Goal: Task Accomplishment & Management: Manage account settings

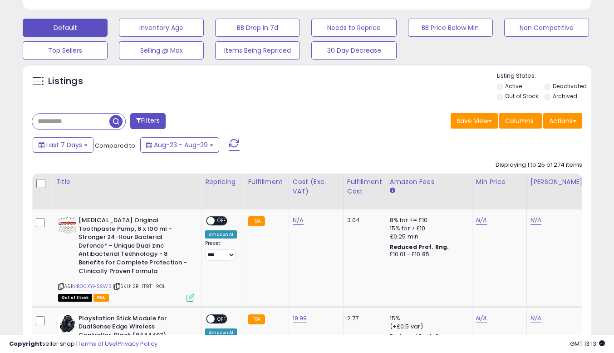
scroll to position [272, 0]
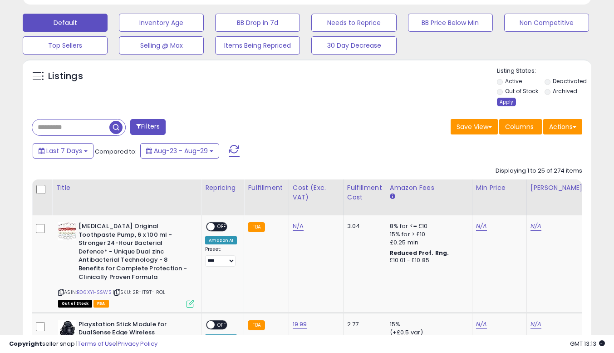
click at [501, 102] on div "Apply" at bounding box center [506, 102] width 19 height 9
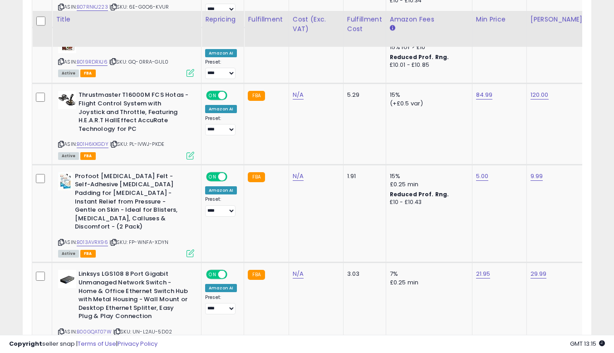
scroll to position [2061, 0]
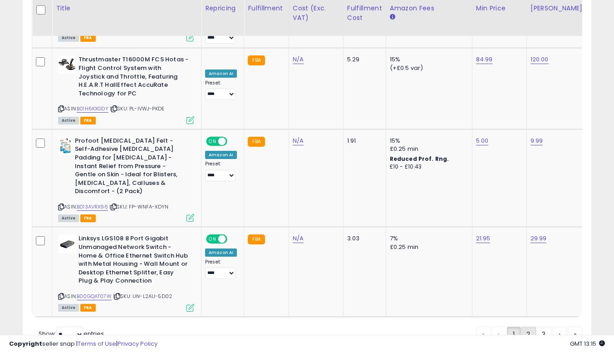
click at [529, 326] on link "2" at bounding box center [527, 333] width 15 height 15
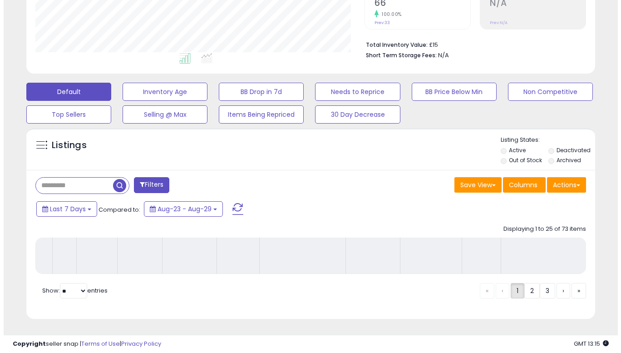
scroll to position [210, 0]
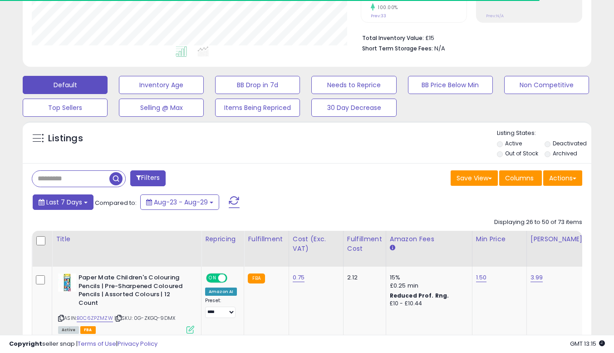
click at [73, 205] on span "Last 7 Days" at bounding box center [64, 201] width 36 height 9
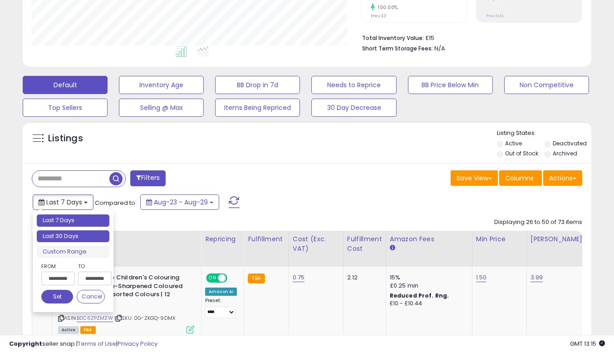
type input "**********"
click at [75, 236] on li "Last 30 Days" at bounding box center [73, 236] width 73 height 12
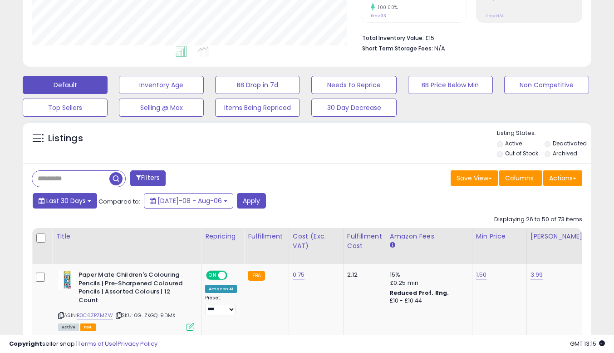
click at [81, 199] on span "Last 30 Days" at bounding box center [65, 200] width 39 height 9
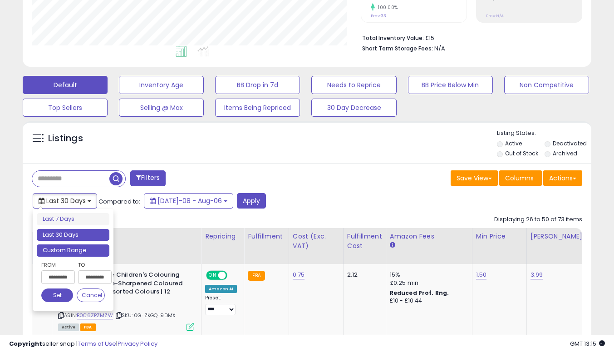
type input "**********"
click at [54, 275] on input "**********" at bounding box center [58, 277] width 34 height 14
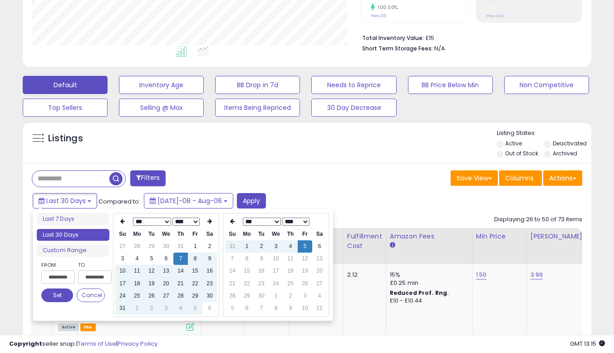
click at [61, 291] on button "Set" at bounding box center [57, 295] width 32 height 14
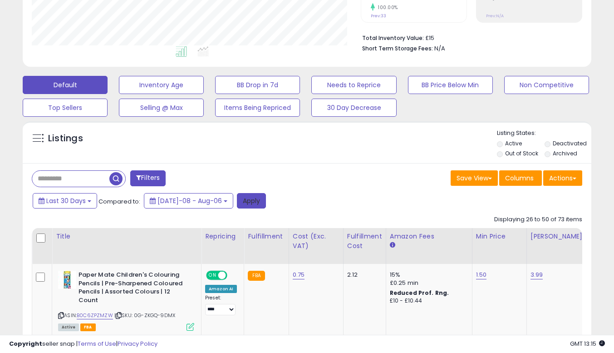
click at [237, 196] on button "Apply" at bounding box center [251, 200] width 29 height 15
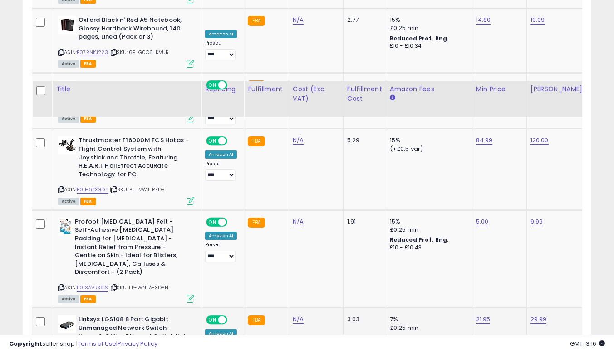
scroll to position [2061, 0]
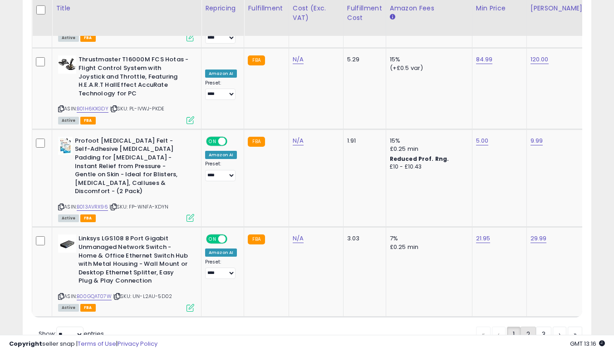
click at [526, 326] on link "2" at bounding box center [527, 333] width 15 height 15
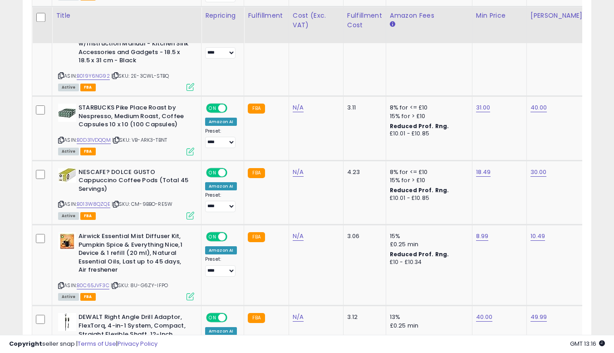
scroll to position [2149, 0]
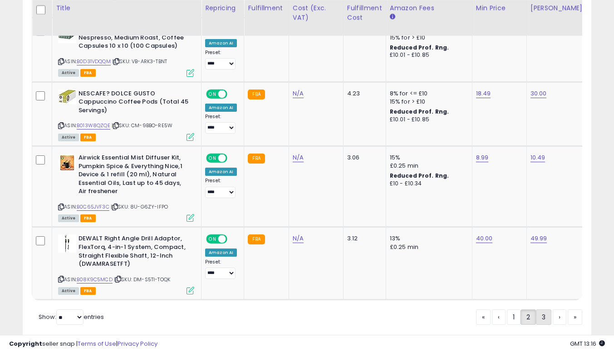
click at [546, 309] on link "3" at bounding box center [543, 316] width 15 height 15
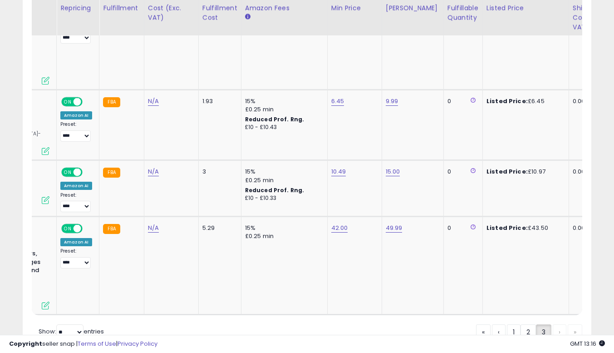
scroll to position [0, 0]
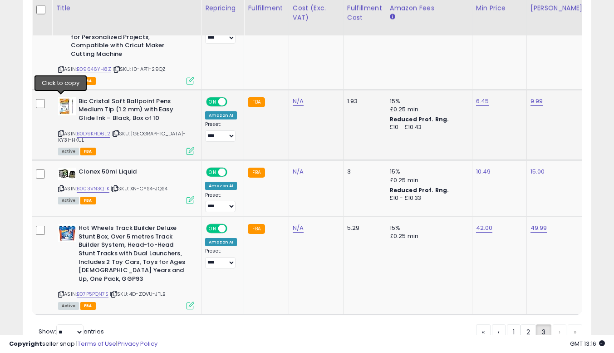
click at [61, 131] on icon at bounding box center [61, 133] width 6 height 5
click at [476, 97] on link "6.45" at bounding box center [482, 101] width 13 height 9
type input "*"
click button "submit" at bounding box center [504, 45] width 15 height 14
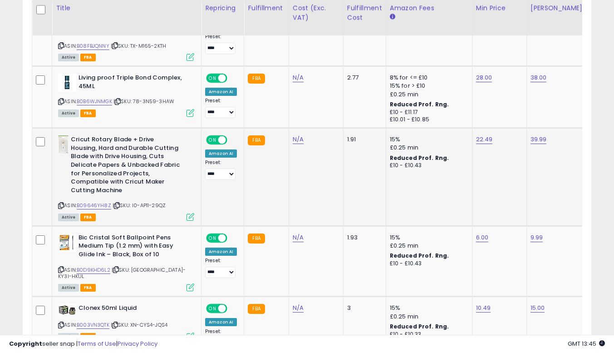
click at [59, 203] on icon at bounding box center [61, 205] width 6 height 5
click at [484, 128] on td "22.49" at bounding box center [499, 177] width 54 height 98
click at [484, 135] on link "22.49" at bounding box center [484, 139] width 17 height 9
type input "*****"
click button "submit" at bounding box center [506, 83] width 15 height 14
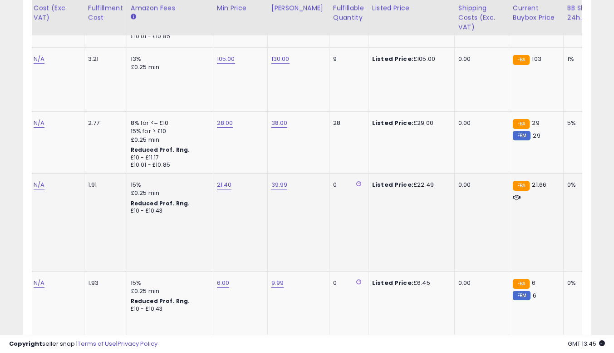
scroll to position [0, 260]
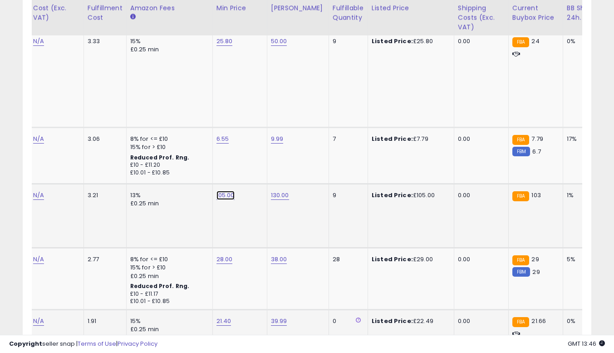
click at [219, 191] on link "105.00" at bounding box center [225, 195] width 18 height 9
type input "******"
click button "submit" at bounding box center [248, 139] width 15 height 14
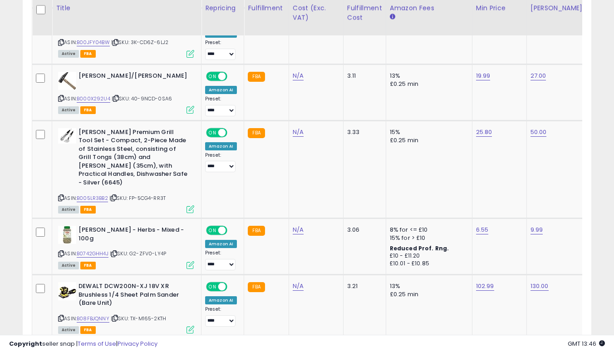
scroll to position [0, 59]
click at [59, 195] on icon at bounding box center [61, 197] width 6 height 5
click at [484, 128] on link "25.80" at bounding box center [484, 132] width 16 height 9
type input "*****"
click button "submit" at bounding box center [506, 84] width 15 height 14
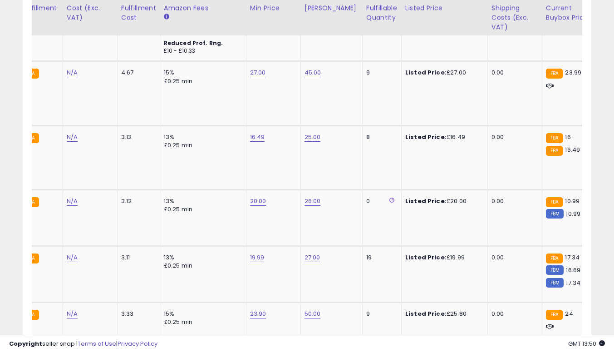
scroll to position [0, 0]
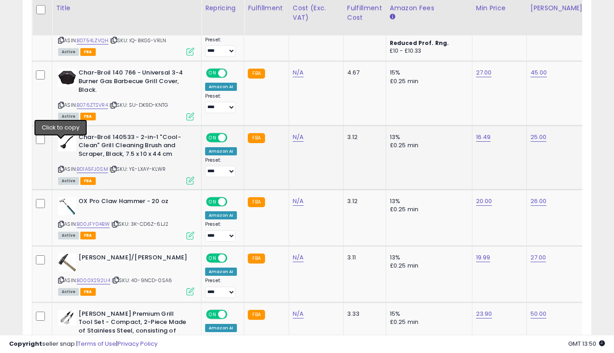
click at [63, 167] on icon at bounding box center [61, 169] width 6 height 5
click at [478, 133] on link "16.49" at bounding box center [483, 137] width 15 height 9
type input "*****"
click button "submit" at bounding box center [505, 89] width 15 height 14
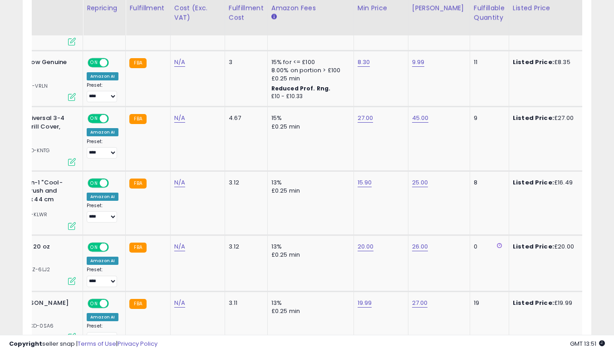
scroll to position [0, 177]
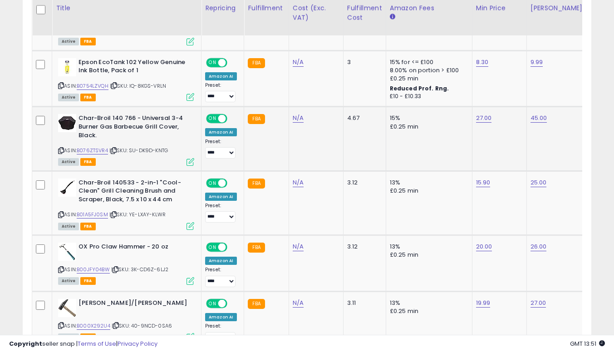
click at [63, 148] on icon at bounding box center [61, 150] width 6 height 5
click at [484, 113] on link "27.00" at bounding box center [484, 117] width 16 height 9
type input "*****"
click button "submit" at bounding box center [506, 71] width 15 height 14
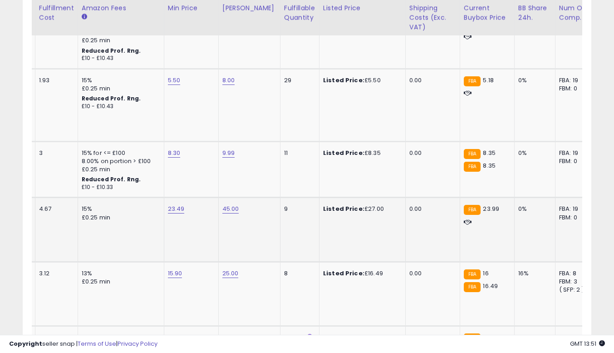
scroll to position [0, 319]
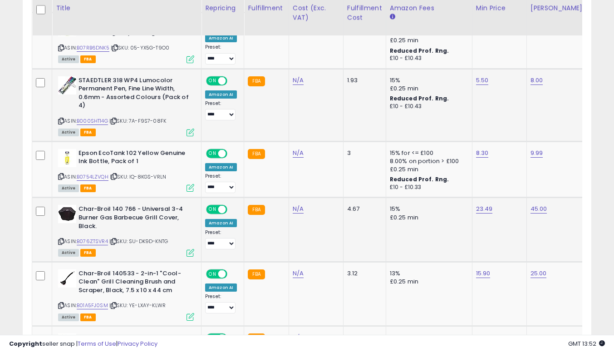
click at [63, 118] on icon at bounding box center [61, 120] width 6 height 5
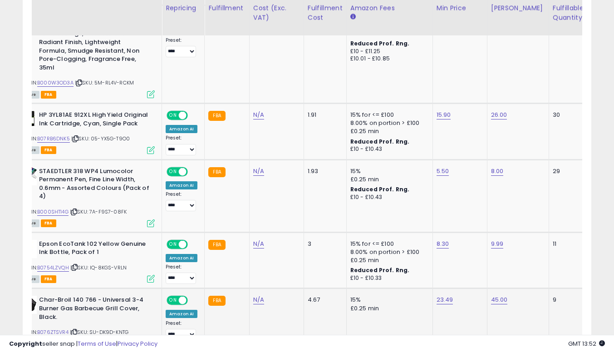
scroll to position [0, 123]
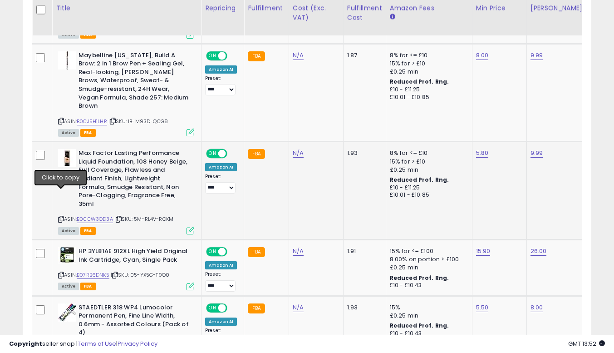
click at [59, 190] on div "ASIN: B000W3OD3A | SKU: 5M-RL4V-RCKM Active FBA" at bounding box center [126, 191] width 136 height 84
click at [60, 216] on icon at bounding box center [61, 218] width 6 height 5
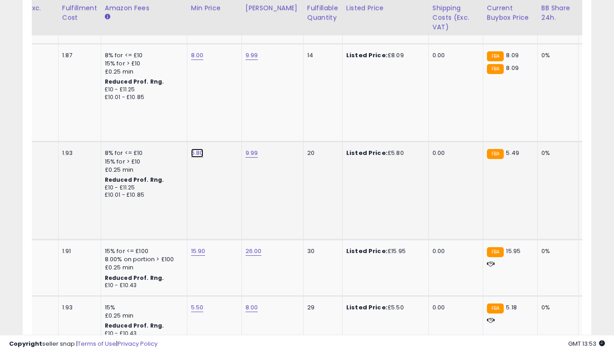
click at [195, 148] on link "5.80" at bounding box center [197, 152] width 13 height 9
type input "****"
click button "submit" at bounding box center [219, 105] width 15 height 14
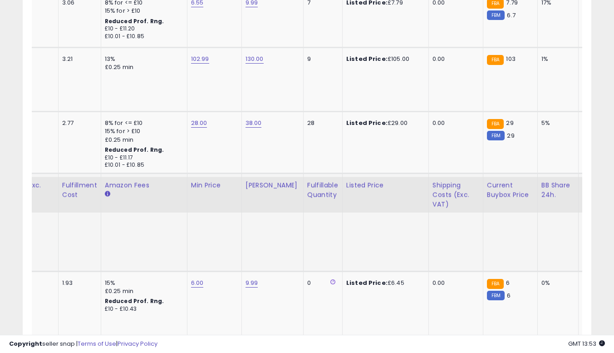
scroll to position [1838, 0]
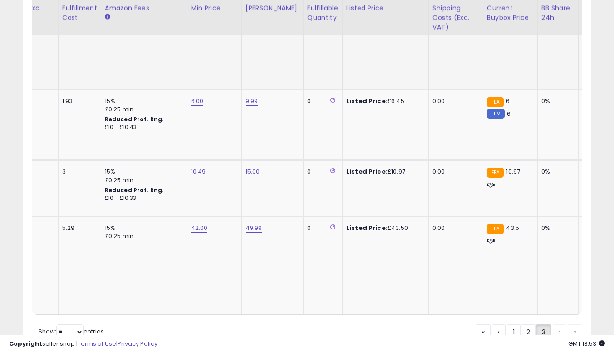
click at [558, 324] on div "« ‹ 1 2 3 › »" at bounding box center [529, 333] width 106 height 18
click at [514, 324] on link "1" at bounding box center [514, 331] width 14 height 15
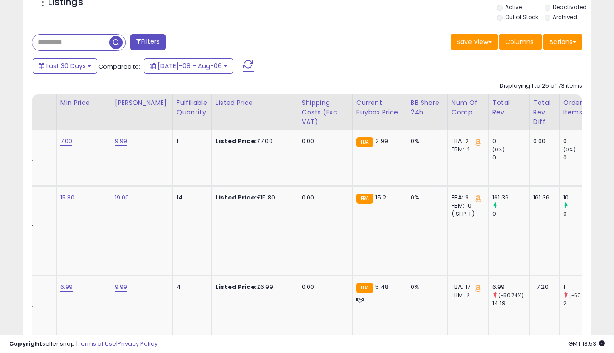
scroll to position [0, 417]
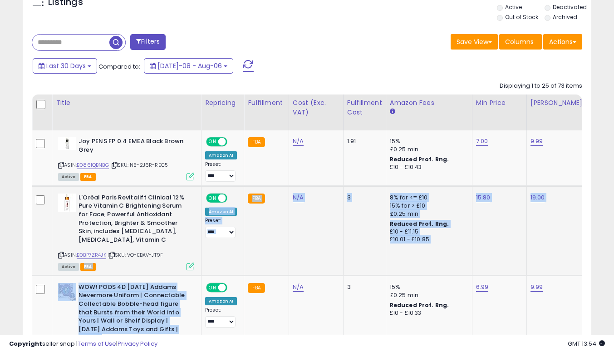
drag, startPoint x: 79, startPoint y: 262, endPoint x: 83, endPoint y: 255, distance: 7.9
click at [80, 259] on div "ASIN: B0BP7ZR4JK | SKU: VO-EBAV-JT9F Active FBA" at bounding box center [126, 231] width 136 height 76
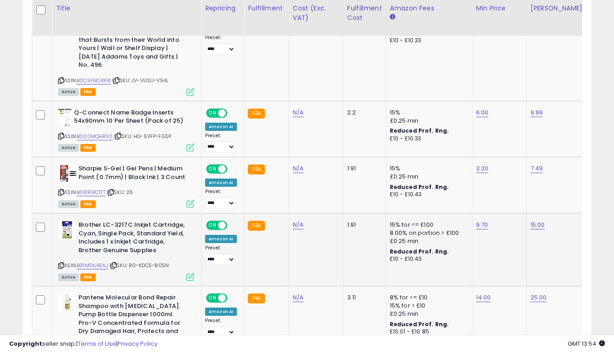
click at [60, 263] on icon at bounding box center [61, 265] width 6 height 5
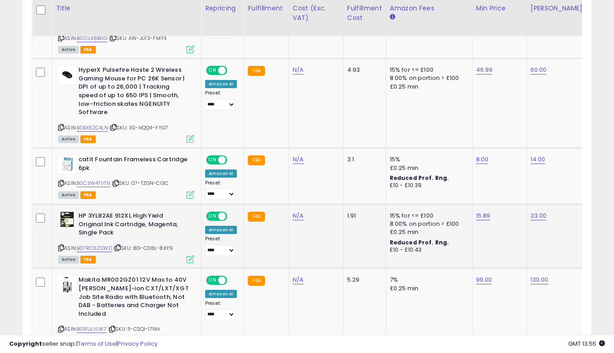
click at [63, 245] on icon at bounding box center [61, 247] width 6 height 5
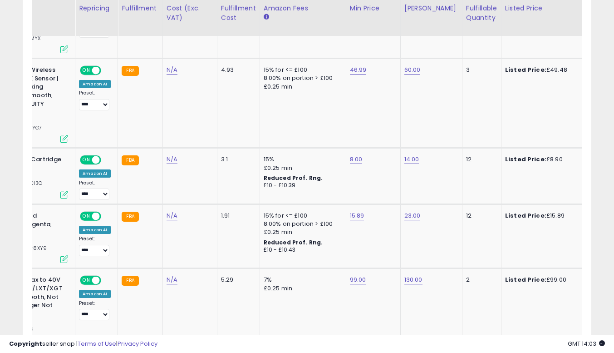
scroll to position [0, 0]
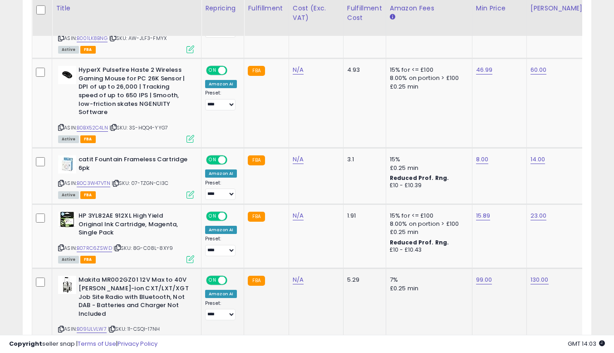
click at [60, 326] on icon at bounding box center [61, 328] width 6 height 5
click at [483, 268] on td "99.00" at bounding box center [499, 308] width 54 height 81
click at [484, 275] on link "99.00" at bounding box center [484, 279] width 16 height 9
type input "*"
type input "**"
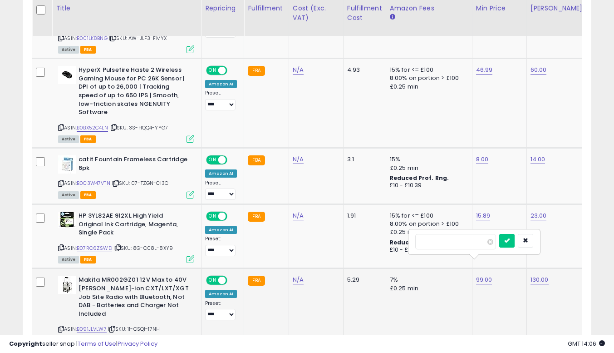
click button "submit" at bounding box center [506, 241] width 15 height 14
click at [486, 275] on link "78.00" at bounding box center [484, 279] width 16 height 9
type input "*"
type input "**"
click button "submit" at bounding box center [506, 241] width 15 height 14
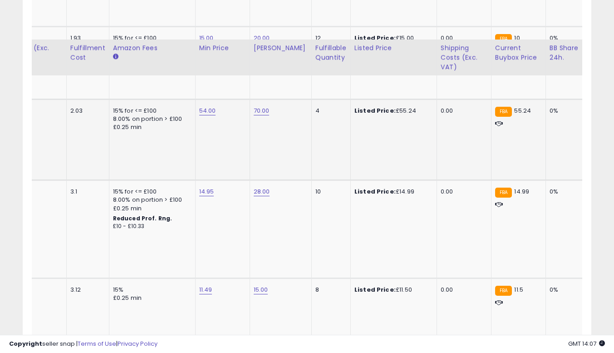
scroll to position [1435, 0]
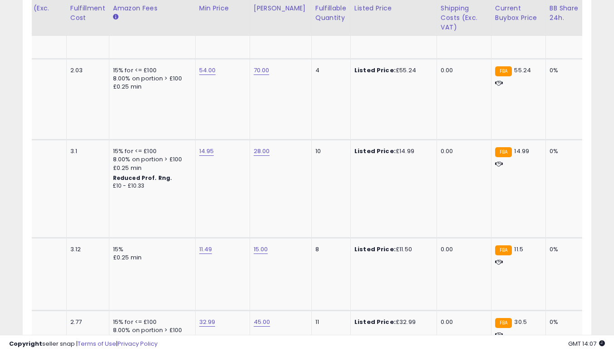
drag, startPoint x: 322, startPoint y: 327, endPoint x: 239, endPoint y: 328, distance: 83.1
click at [239, 328] on div at bounding box center [307, 330] width 550 height 9
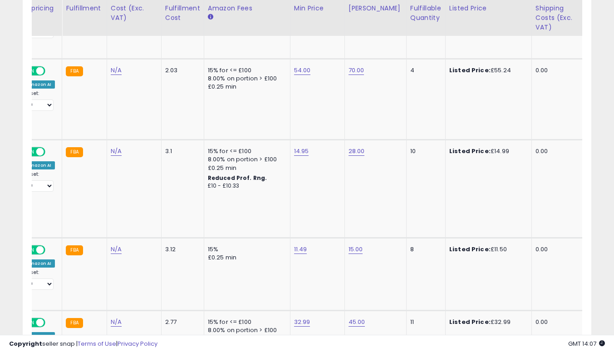
scroll to position [0, 167]
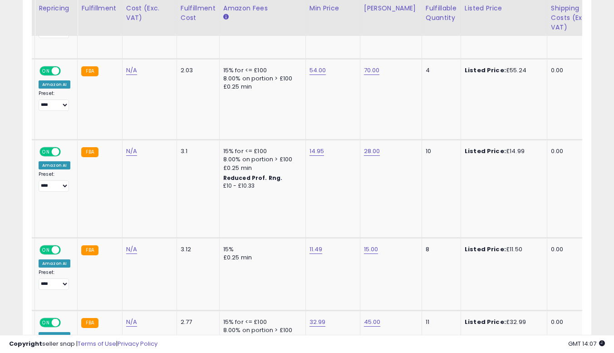
drag, startPoint x: 194, startPoint y: 326, endPoint x: 184, endPoint y: 328, distance: 10.1
click at [184, 328] on div at bounding box center [307, 330] width 550 height 9
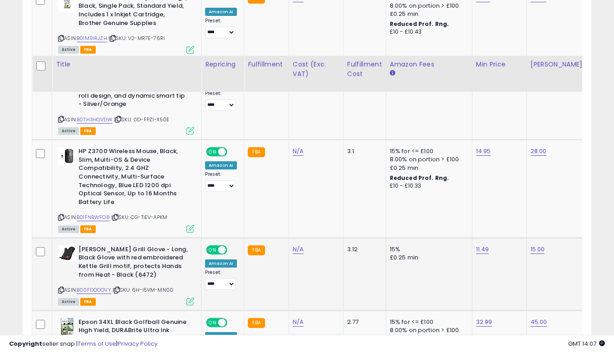
scroll to position [1526, 0]
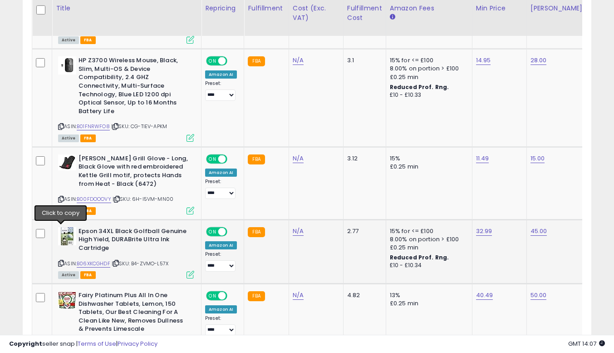
click at [61, 260] on icon at bounding box center [61, 262] width 6 height 5
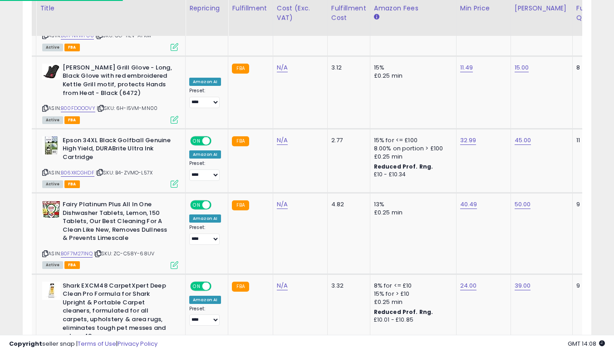
scroll to position [0, 0]
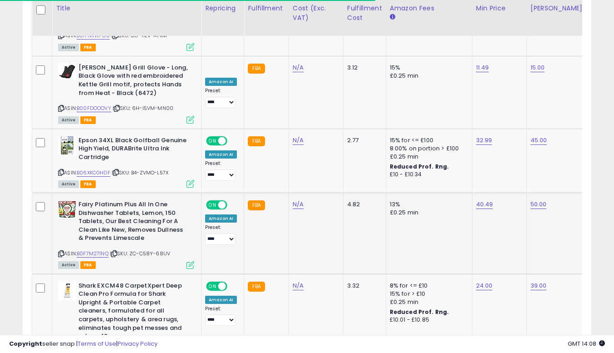
click at [62, 251] on icon at bounding box center [61, 253] width 6 height 5
click at [476, 200] on link "40.49" at bounding box center [484, 204] width 17 height 9
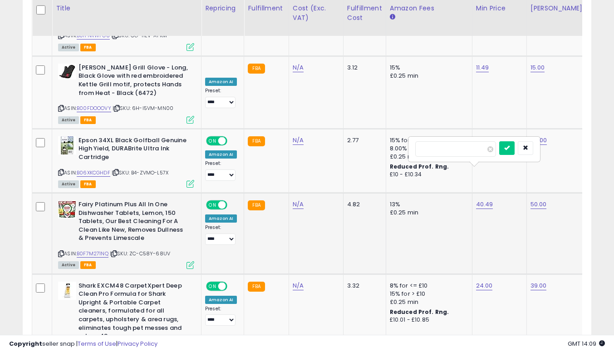
type input "**"
click button "submit" at bounding box center [506, 148] width 15 height 14
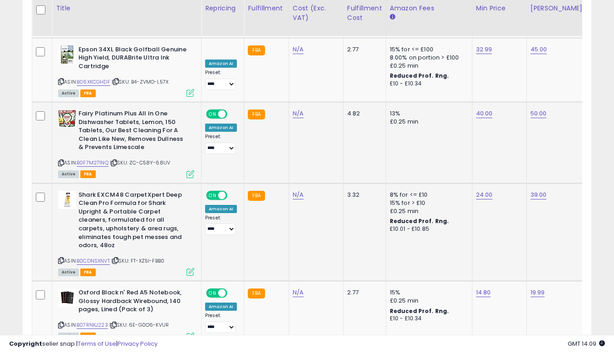
click at [61, 258] on icon at bounding box center [61, 260] width 6 height 5
click at [482, 190] on link "24.00" at bounding box center [484, 194] width 17 height 9
type input "**"
click button "submit" at bounding box center [506, 139] width 15 height 14
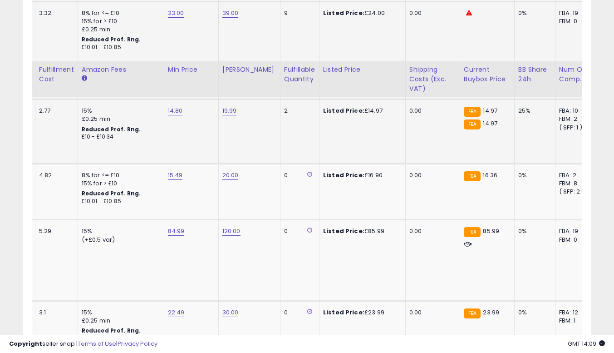
scroll to position [2025, 0]
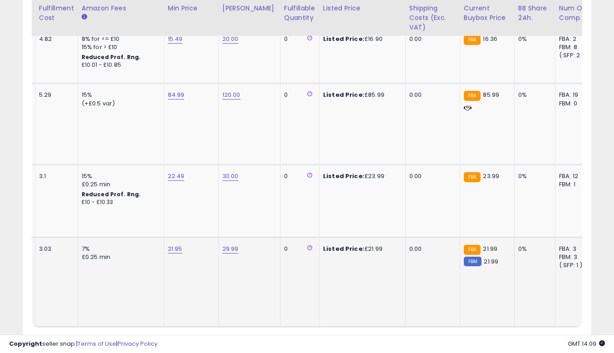
click at [181, 245] on div "21.95" at bounding box center [190, 249] width 44 height 8
click at [177, 244] on link "21.95" at bounding box center [175, 248] width 15 height 9
type input "*****"
click button "submit" at bounding box center [197, 184] width 15 height 14
click at [525, 336] on link "2" at bounding box center [527, 343] width 15 height 15
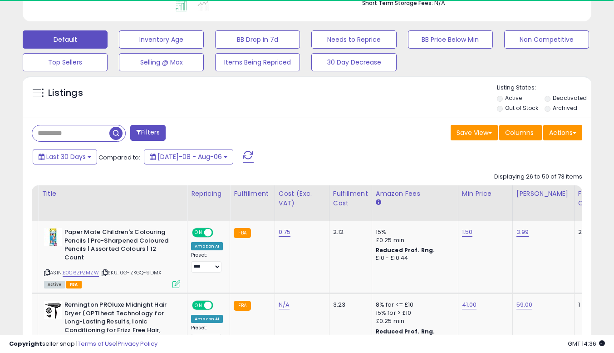
scroll to position [0, 22]
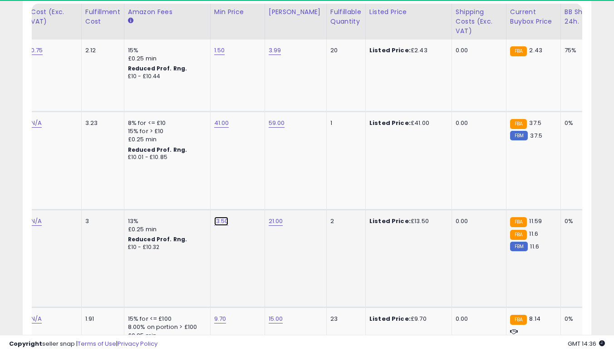
click at [216, 222] on link "13.50" at bounding box center [221, 220] width 15 height 9
click at [236, 191] on button "submit" at bounding box center [243, 198] width 15 height 14
type input "*****"
click button "submit" at bounding box center [243, 189] width 15 height 14
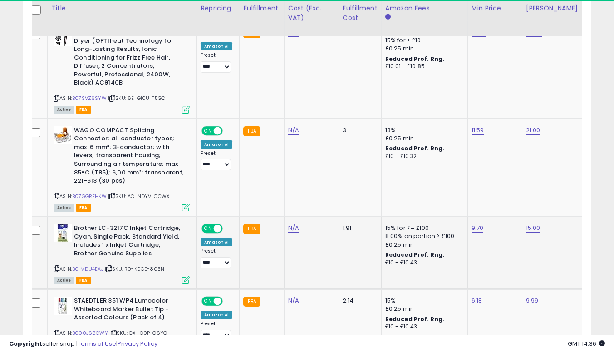
click at [54, 266] on icon at bounding box center [57, 268] width 6 height 5
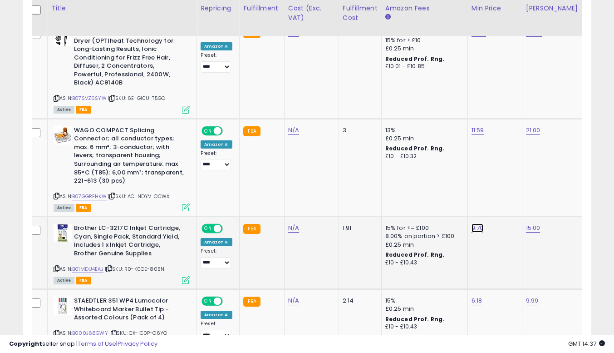
click at [480, 224] on link "9.70" at bounding box center [477, 227] width 12 height 9
type input "*"
type input "****"
click button "submit" at bounding box center [499, 205] width 15 height 14
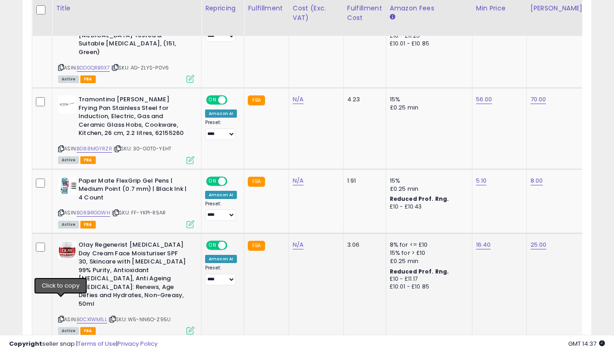
click at [62, 316] on icon at bounding box center [61, 318] width 6 height 5
click at [481, 240] on link "16.40" at bounding box center [483, 244] width 15 height 9
type input "*"
type input "*****"
click button "submit" at bounding box center [505, 214] width 15 height 14
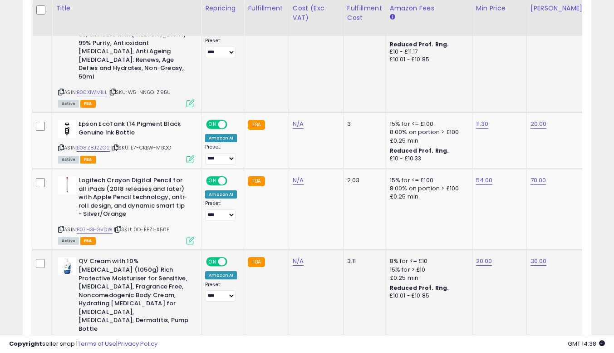
click at [62, 341] on icon at bounding box center [61, 343] width 6 height 5
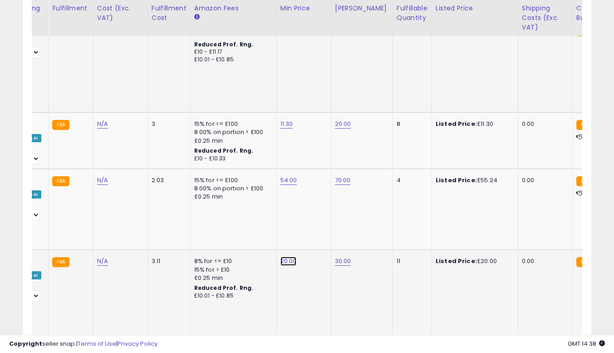
click at [290, 256] on link "20.00" at bounding box center [288, 260] width 16 height 9
type input "*"
type input "*****"
click button "submit" at bounding box center [310, 222] width 15 height 14
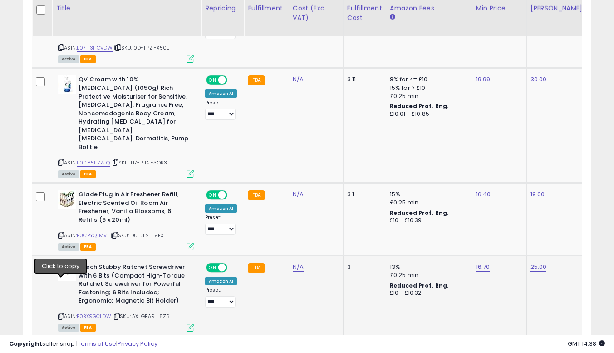
click at [59, 314] on icon at bounding box center [61, 316] width 6 height 5
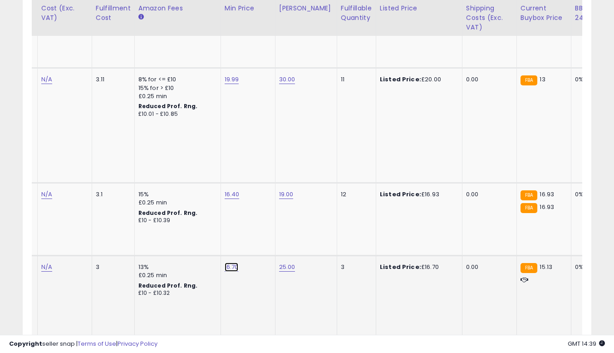
click at [227, 262] on link "16.70" at bounding box center [232, 266] width 14 height 9
type input "*"
type input "*****"
click button "submit" at bounding box center [253, 211] width 15 height 14
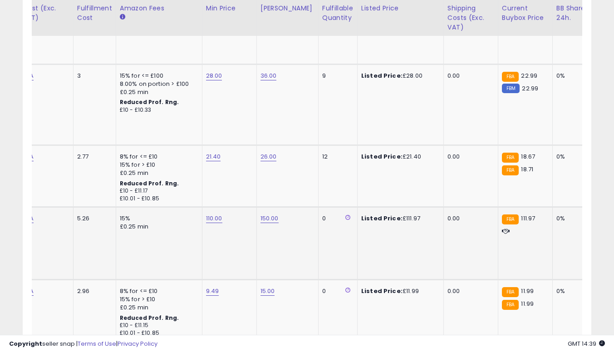
click at [211, 207] on td "110.00" at bounding box center [229, 243] width 54 height 73
click at [211, 214] on link "110.00" at bounding box center [214, 218] width 16 height 9
type input "***"
click button "submit" at bounding box center [236, 162] width 15 height 14
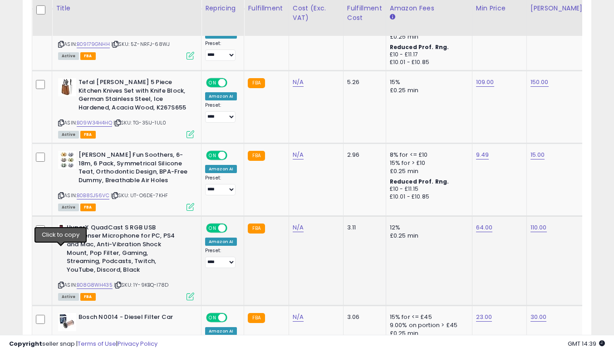
click at [62, 282] on icon at bounding box center [61, 284] width 6 height 5
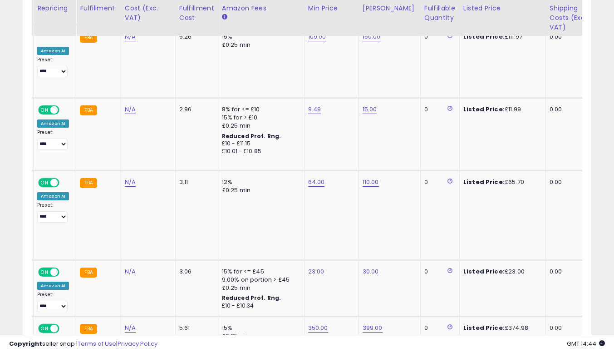
scroll to position [0, 275]
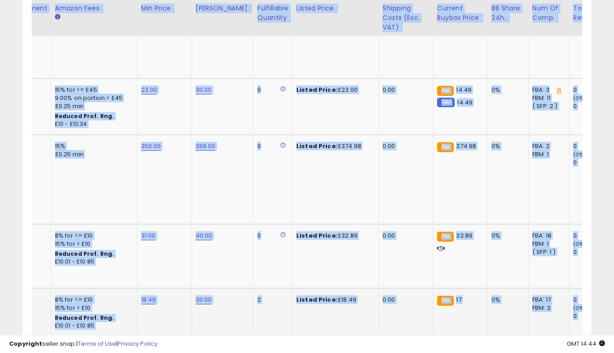
click at [305, 308] on td "Listed Price: £18.49" at bounding box center [335, 320] width 86 height 64
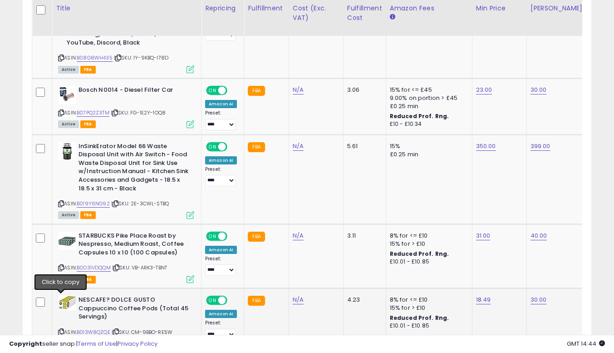
click at [62, 329] on icon at bounding box center [61, 331] width 6 height 5
